Goal: Task Accomplishment & Management: Manage account settings

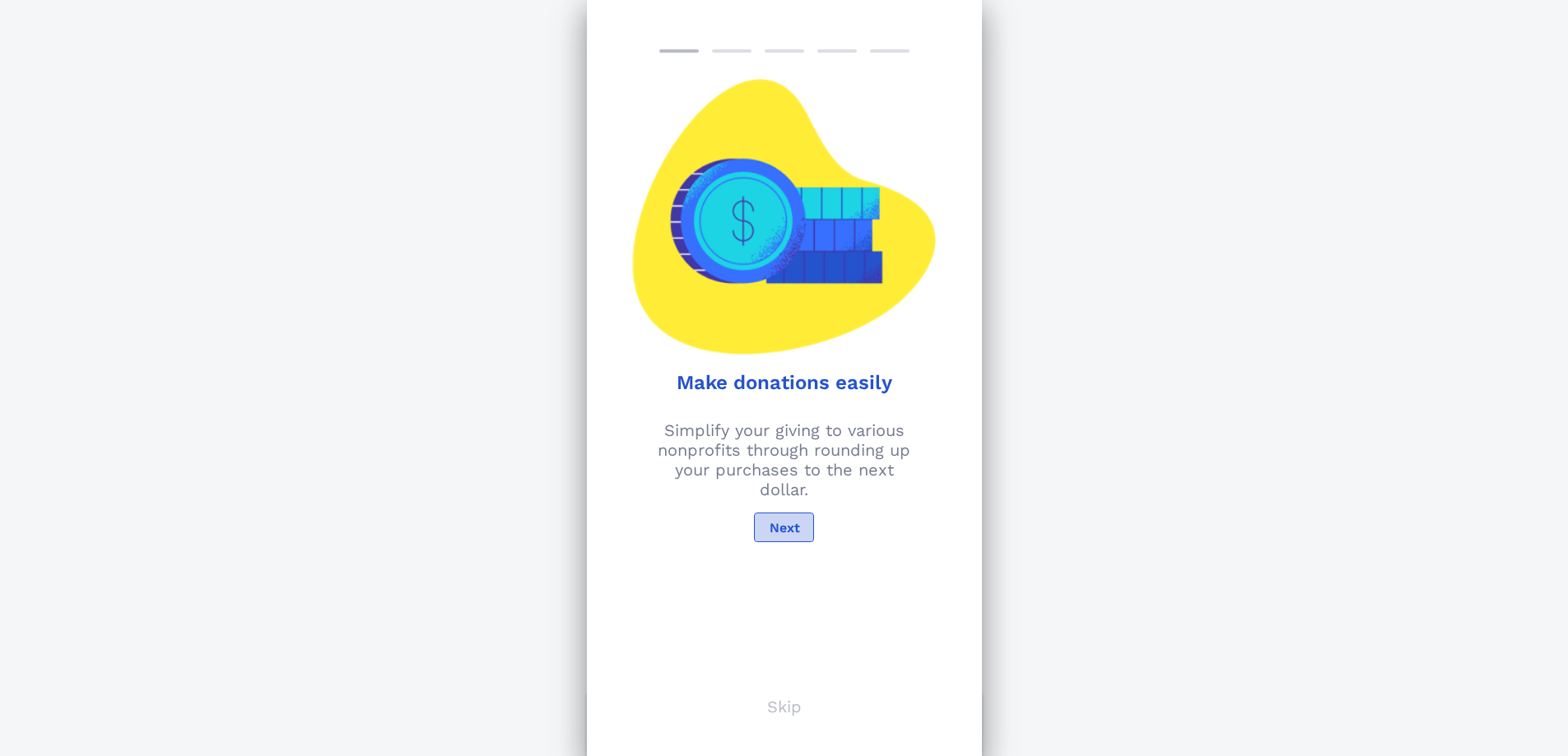
click at [780, 524] on span "Next" at bounding box center [783, 528] width 31 height 16
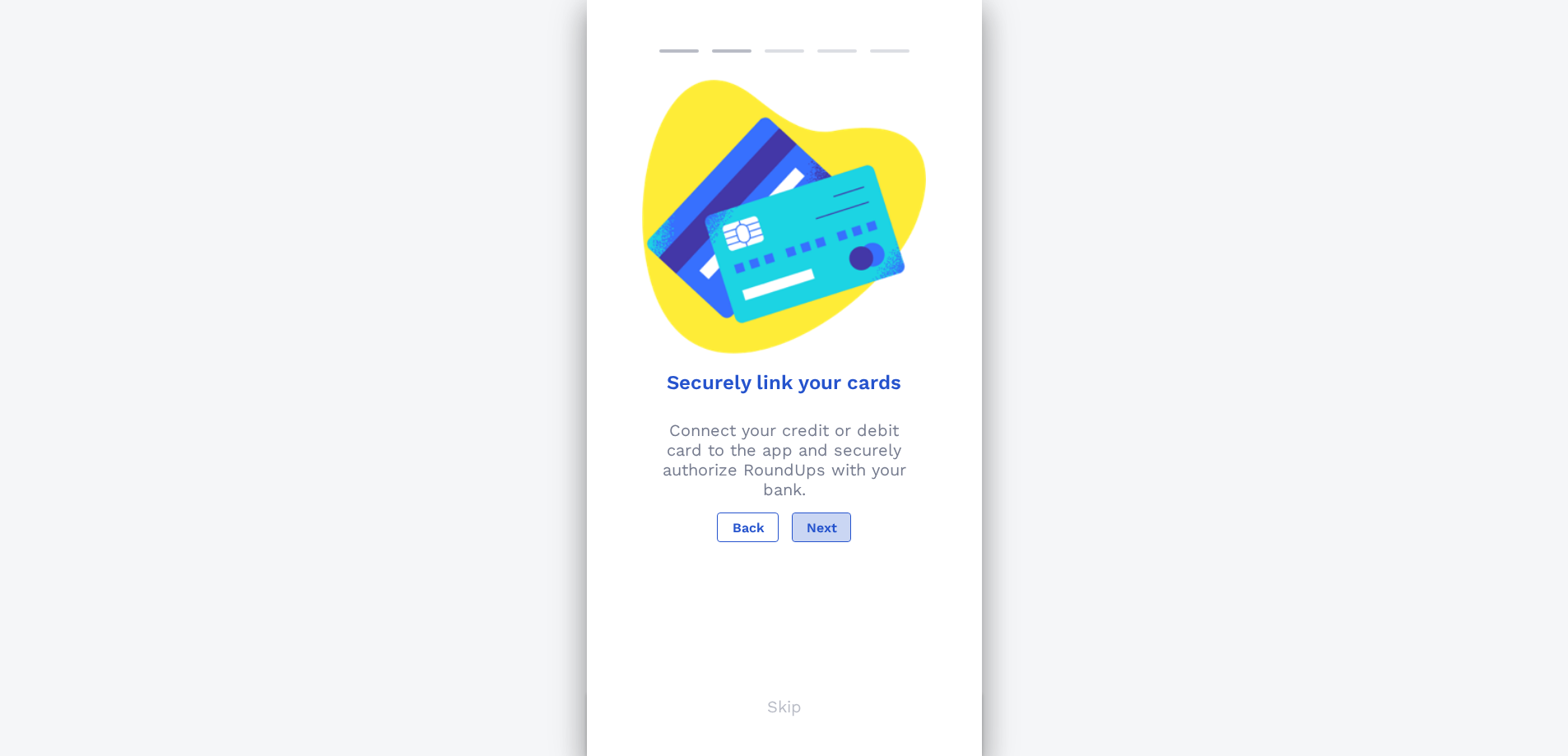
click at [816, 522] on span "Next" at bounding box center [821, 528] width 31 height 16
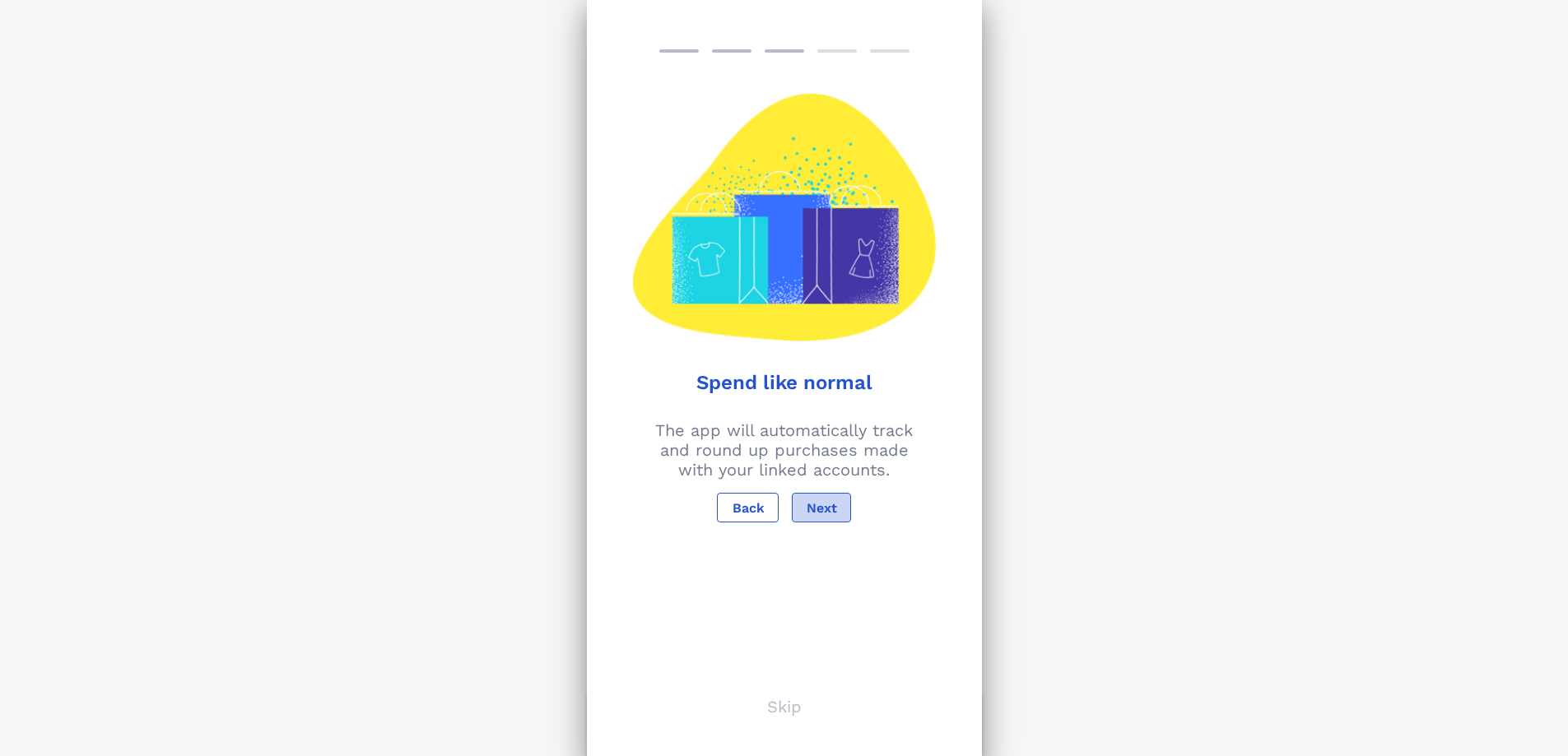
click at [822, 506] on span "Next" at bounding box center [821, 508] width 31 height 16
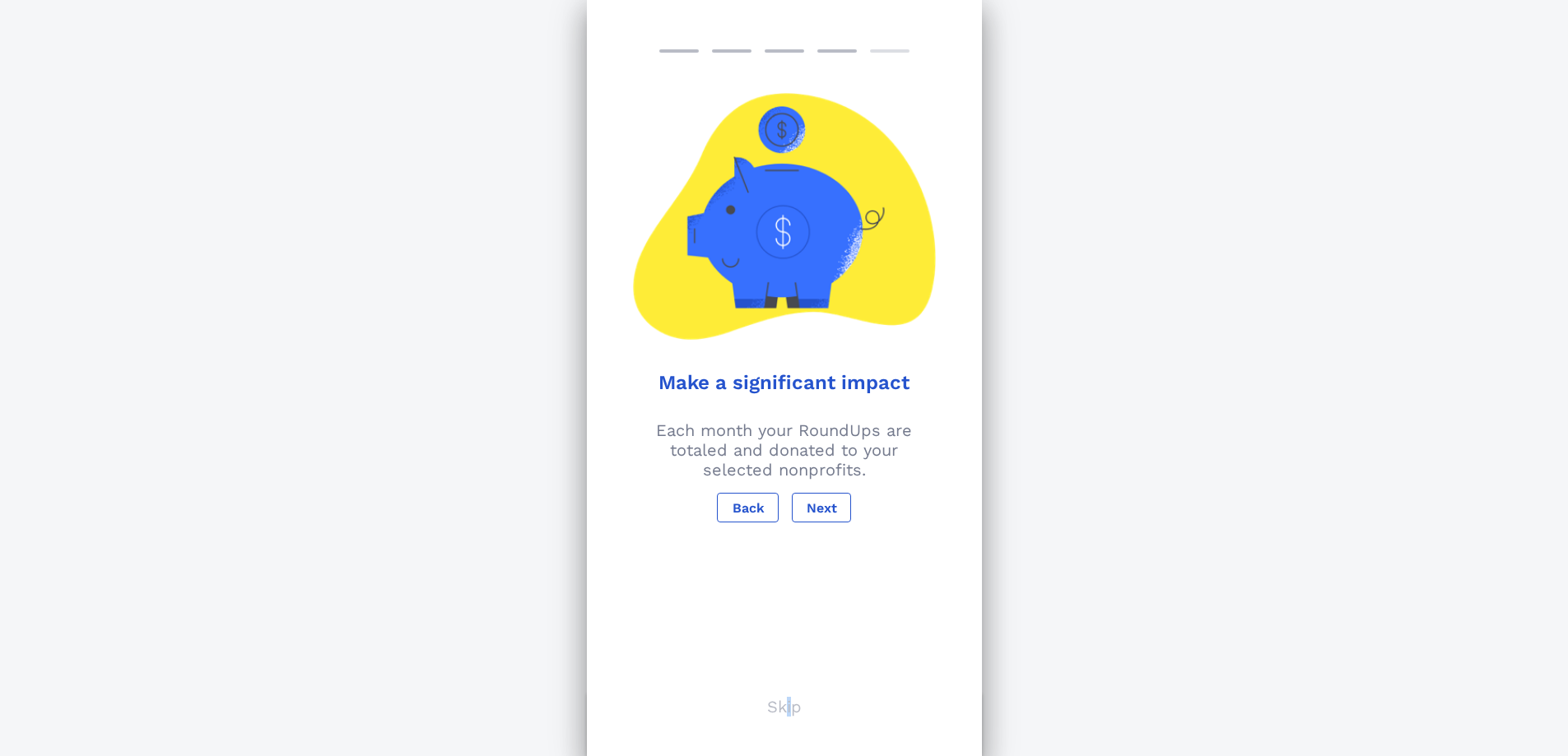
click at [788, 704] on p "Skip" at bounding box center [784, 707] width 35 height 20
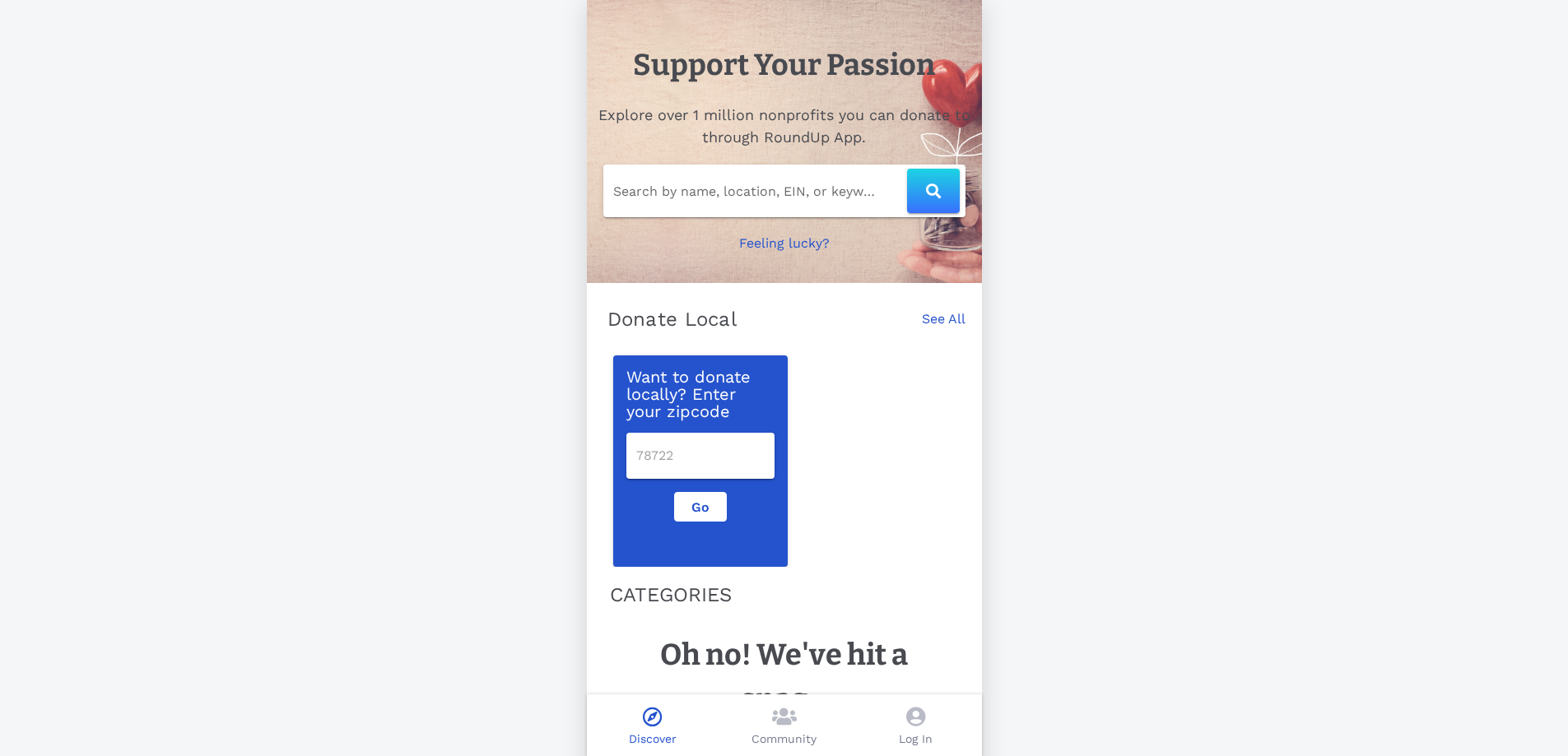
click at [715, 187] on input "Search by name, location, EIN, or keyword" at bounding box center [760, 191] width 293 height 27
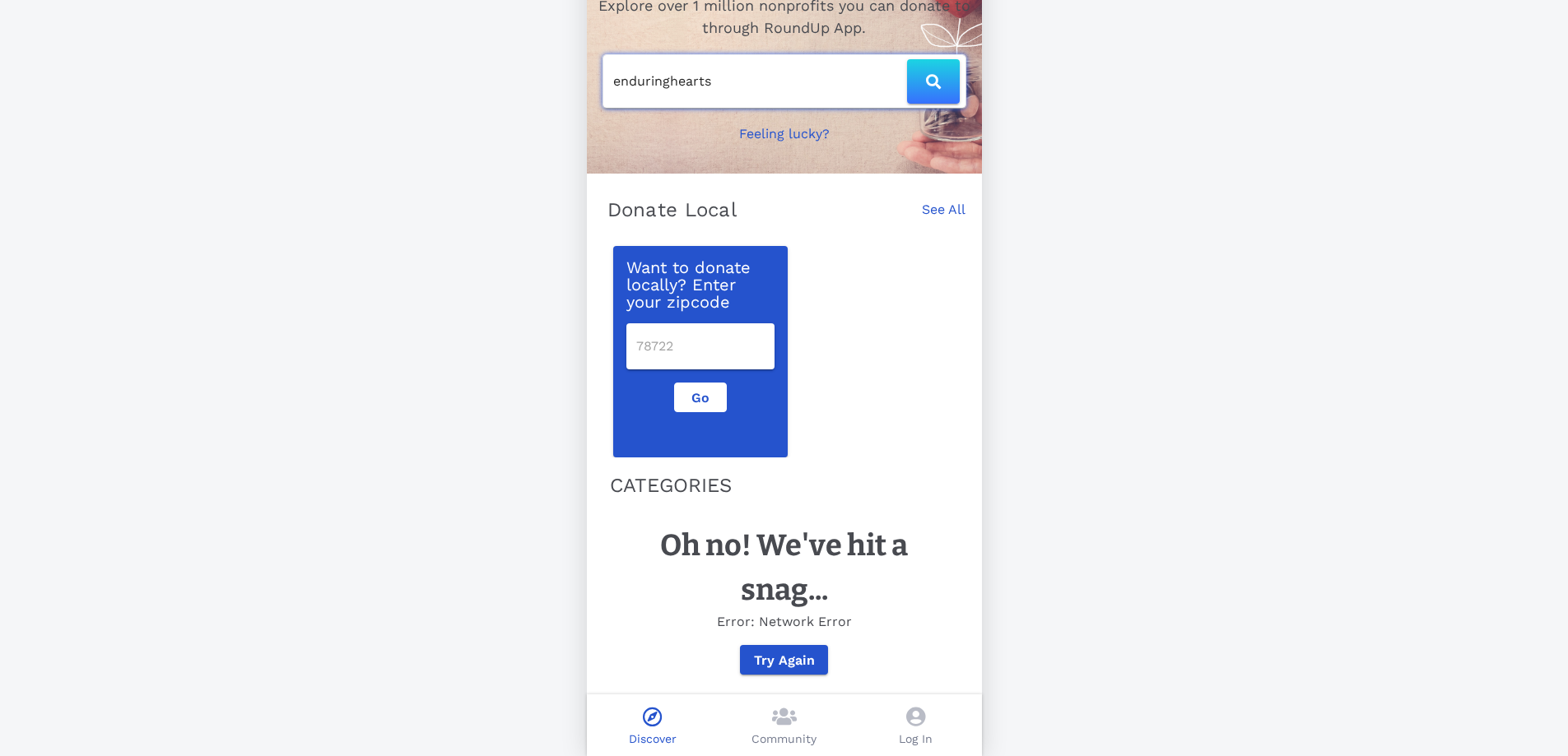
type input "enduringhearts"
click at [782, 718] on icon at bounding box center [785, 717] width 25 height 20
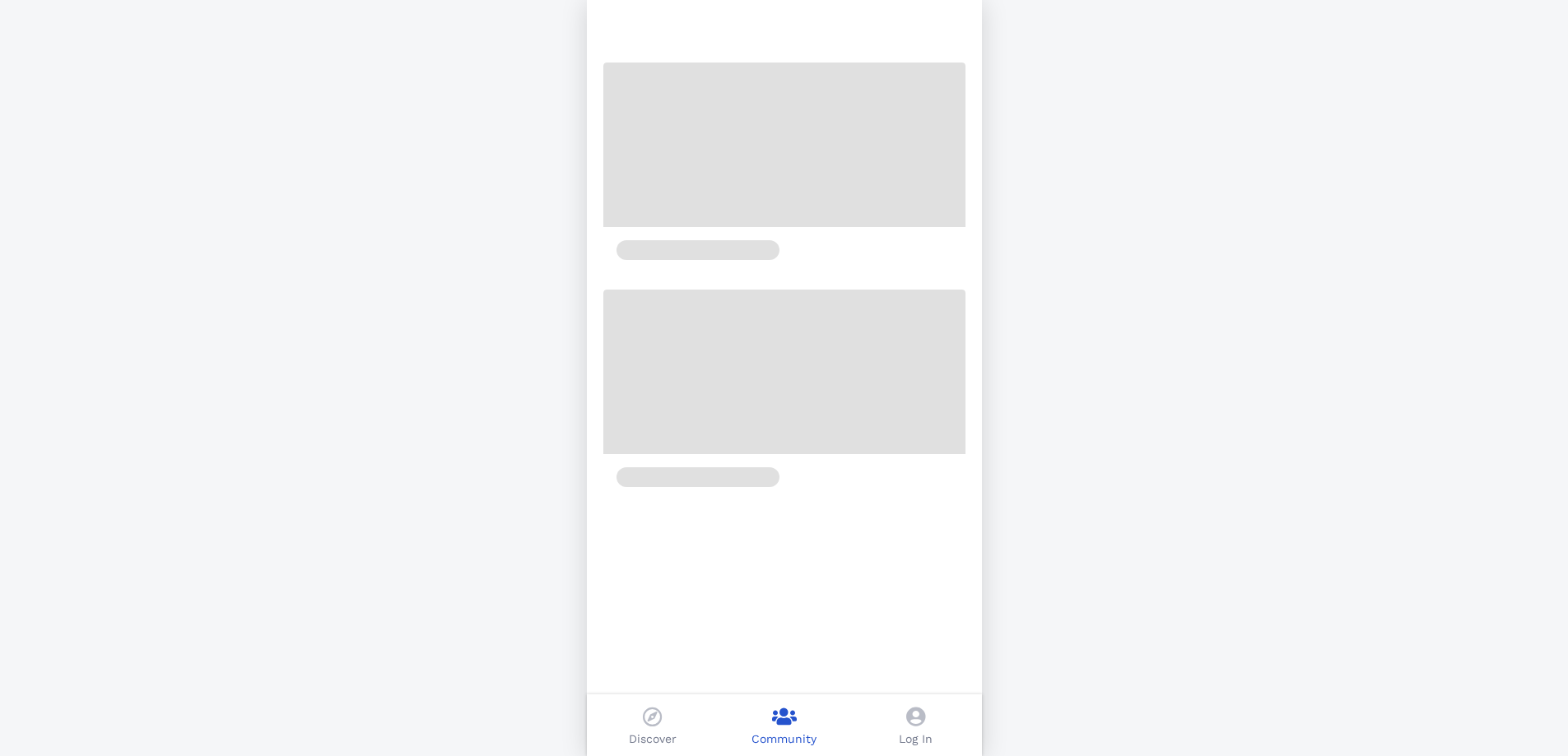
click at [919, 718] on icon at bounding box center [915, 717] width 19 height 20
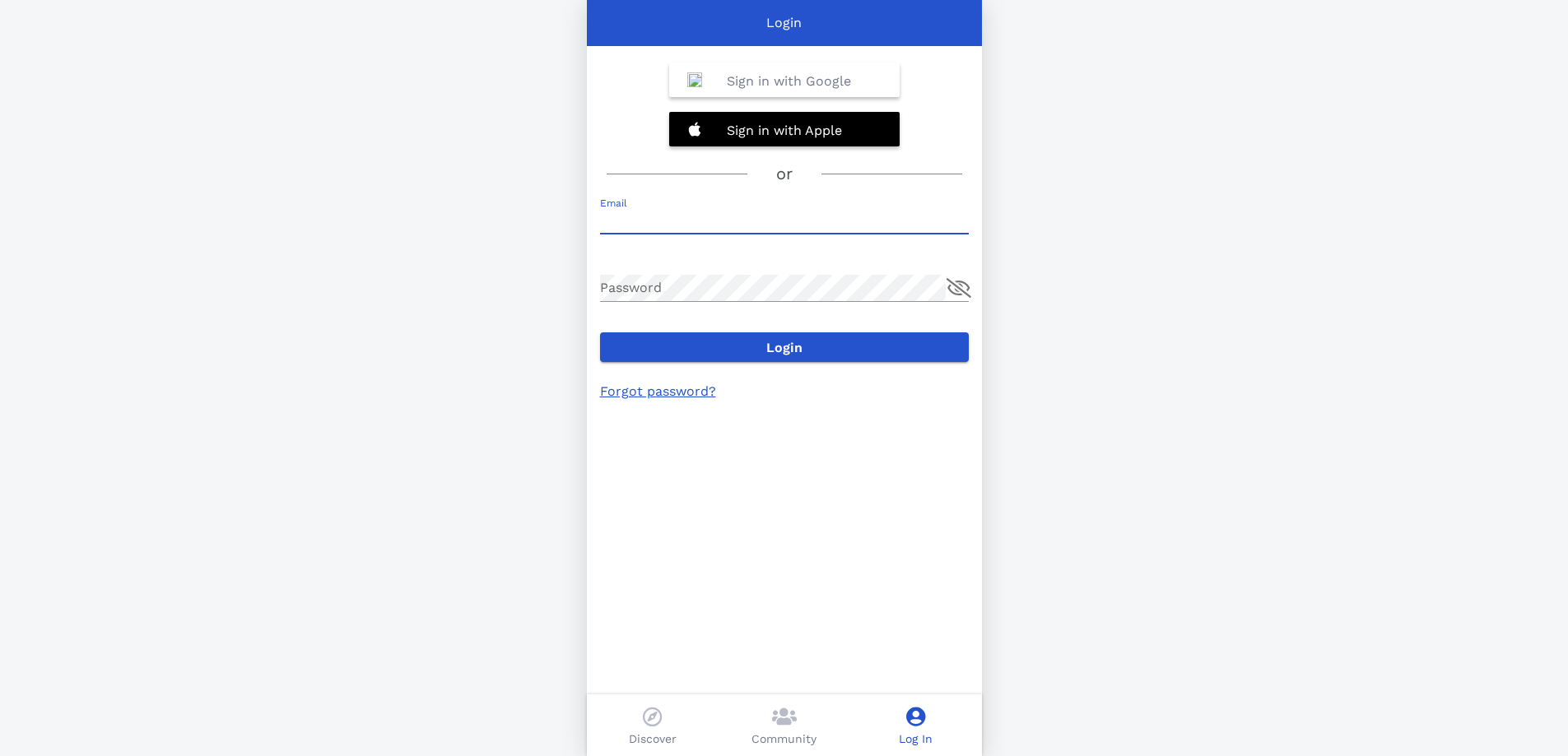
click at [673, 220] on input "Email" at bounding box center [784, 221] width 368 height 27
type input "[EMAIL_ADDRESS][DOMAIN_NAME]"
click at [600, 333] on button "Login" at bounding box center [784, 347] width 368 height 29
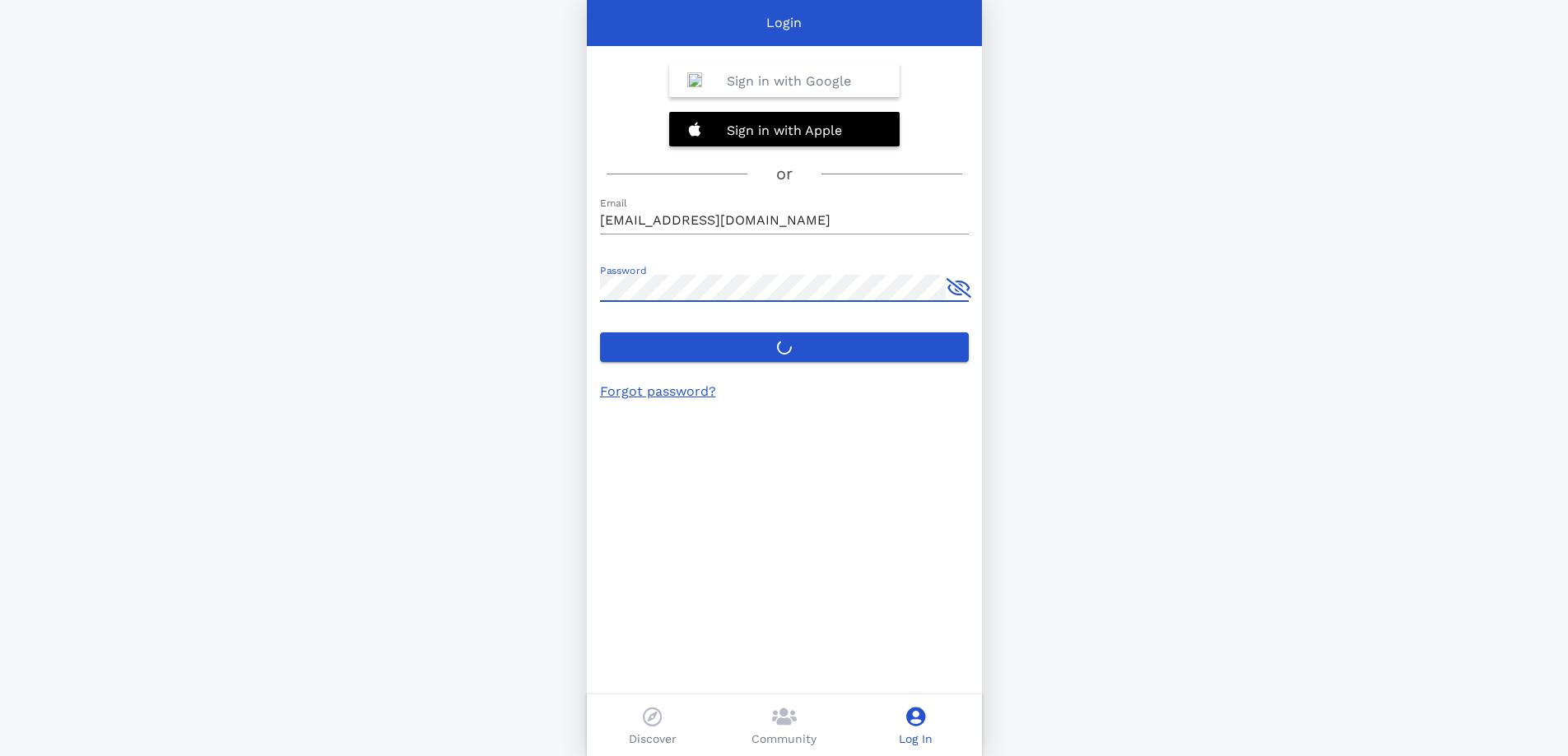
click at [1086, 305] on div "Login Sign in with Google Sign in with Apple or Email mikegahan@verizon.net Pas…" at bounding box center [784, 378] width 1568 height 756
